Goal: Browse casually: Explore the website without a specific task or goal

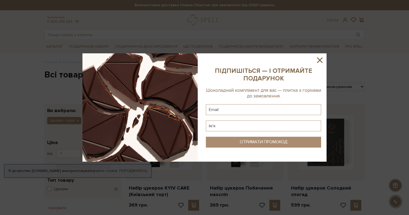
click at [322, 59] on icon at bounding box center [319, 60] width 9 height 9
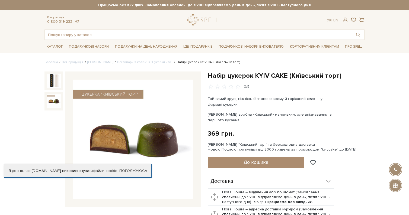
click at [53, 102] on img at bounding box center [54, 101] width 14 height 14
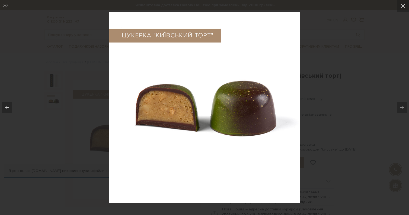
click at [319, 134] on div at bounding box center [204, 107] width 409 height 215
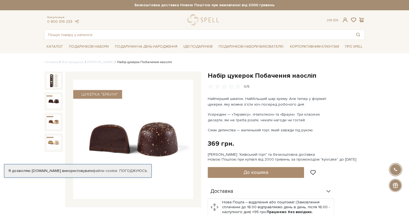
click at [54, 103] on img at bounding box center [54, 101] width 14 height 14
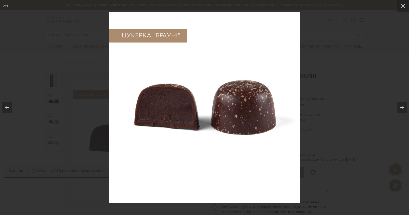
click at [66, 101] on div at bounding box center [204, 107] width 409 height 215
